Goal: Task Accomplishment & Management: Manage account settings

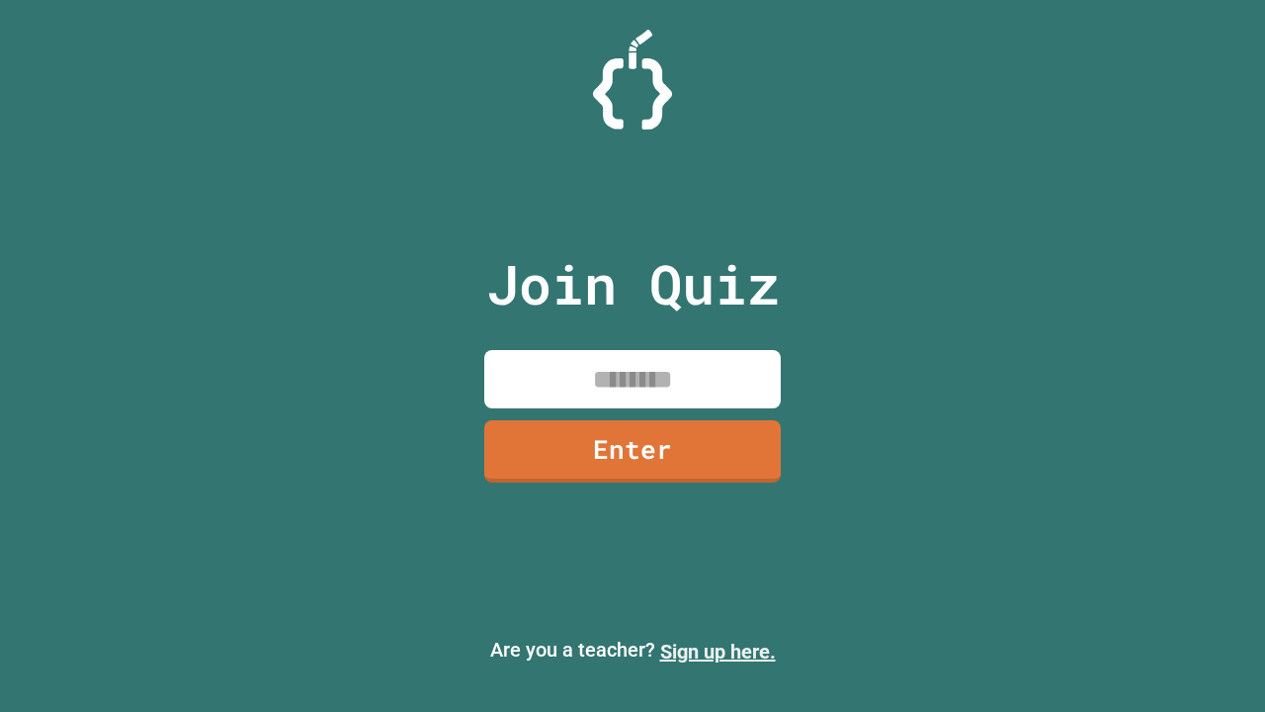
click at [718, 651] on link "Sign up here." at bounding box center [718, 652] width 116 height 24
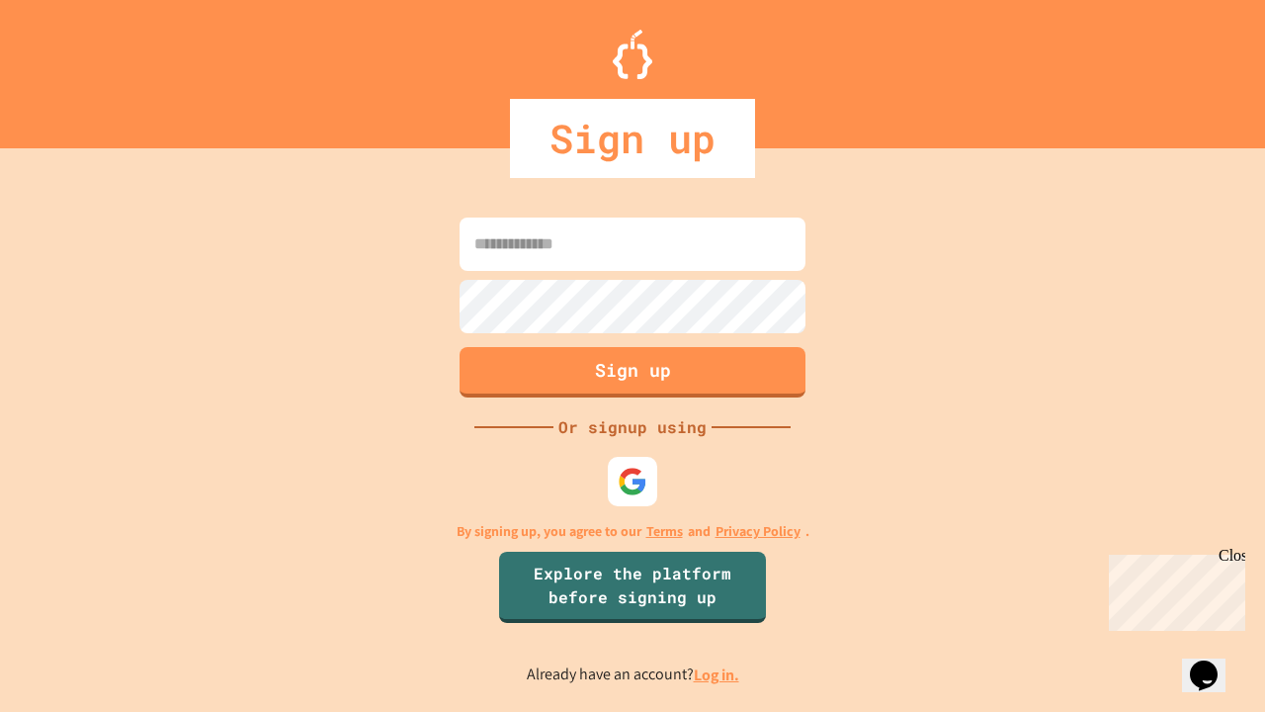
click at [718, 674] on link "Log in." at bounding box center [716, 674] width 45 height 21
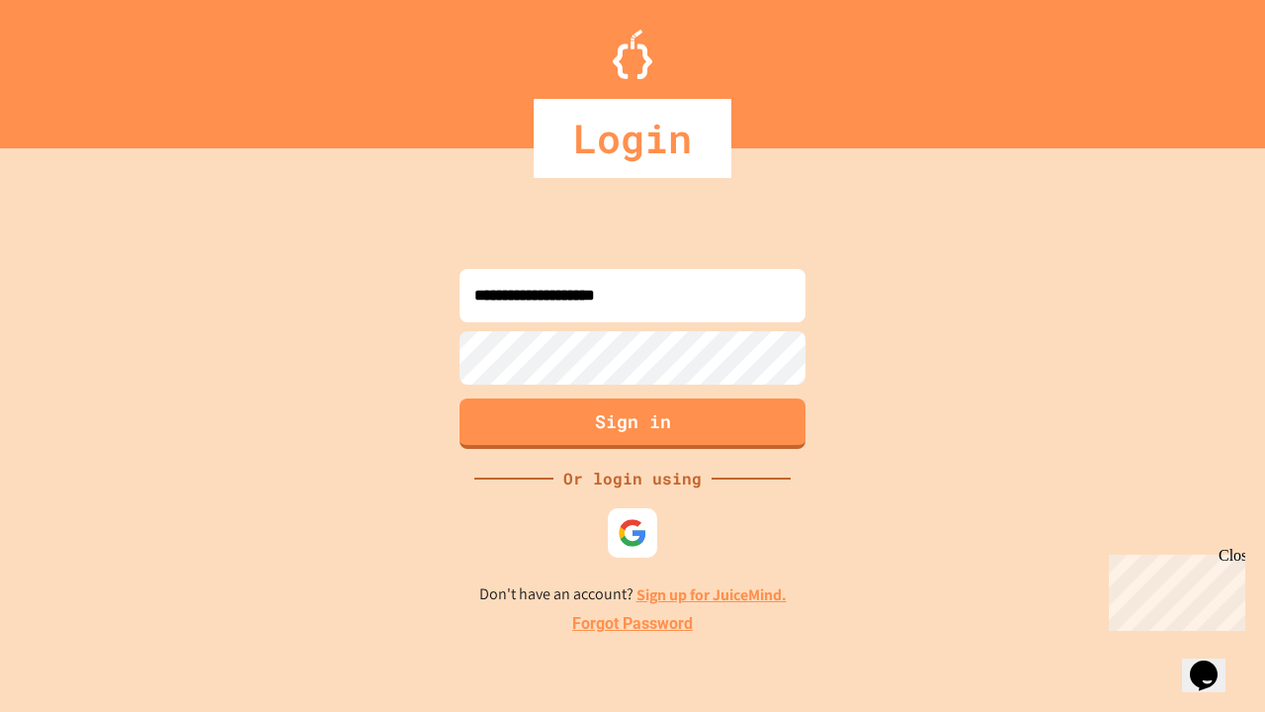
type input "**********"
